Goal: Check status: Check status

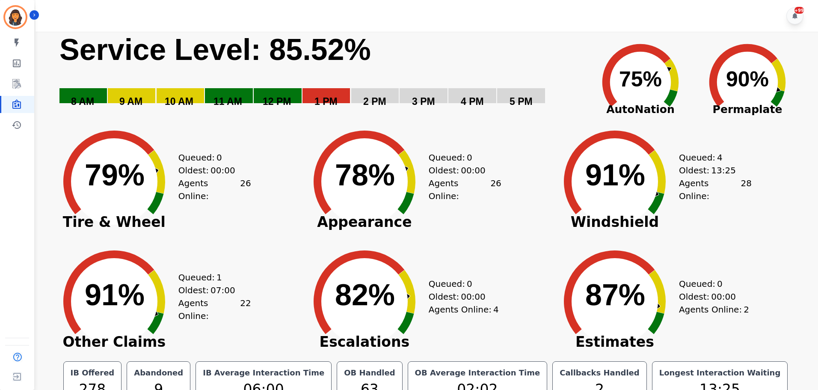
scroll to position [19, 0]
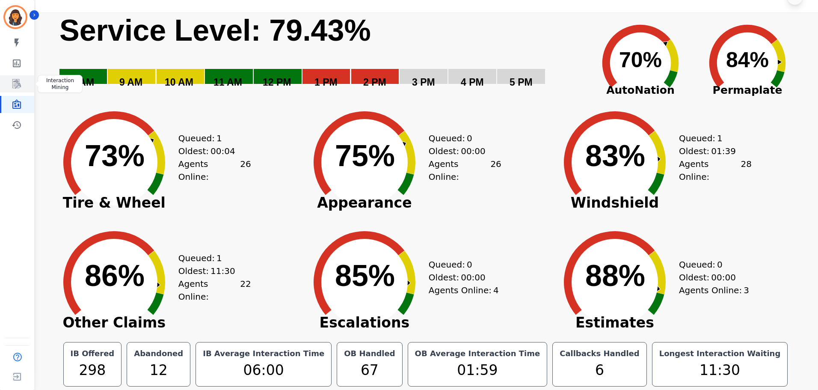
click at [13, 82] on icon "Sidebar" at bounding box center [17, 84] width 10 height 10
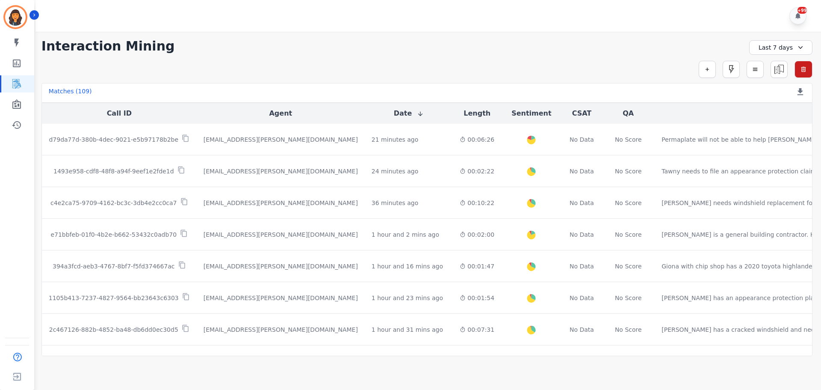
click at [787, 46] on div "Last 7 days" at bounding box center [780, 47] width 63 height 15
click at [788, 74] on li "[DATE]" at bounding box center [786, 77] width 43 height 9
click at [18, 107] on icon "Sidebar" at bounding box center [17, 104] width 10 height 10
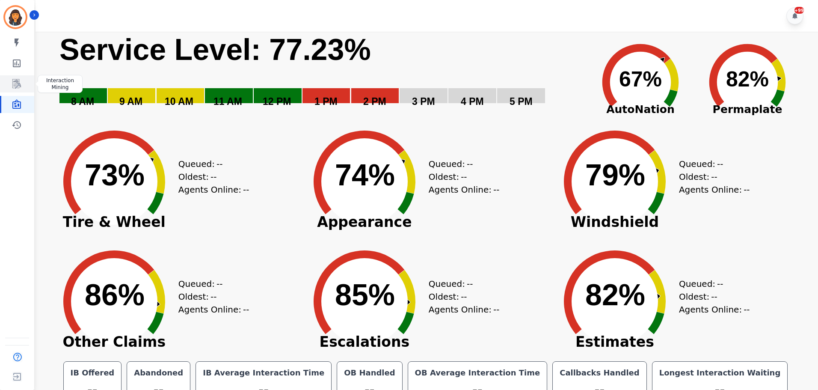
click at [16, 82] on icon "Sidebar" at bounding box center [17, 84] width 10 height 10
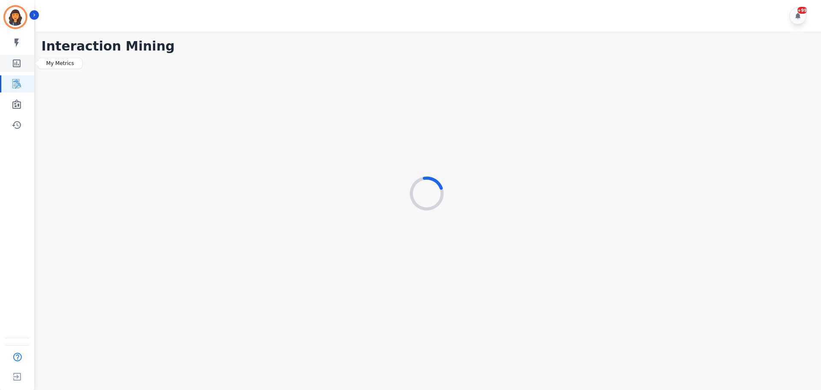
click at [16, 61] on icon "Sidebar" at bounding box center [17, 63] width 8 height 8
